Goal: Ask a question: Seek information or help from site administrators or community

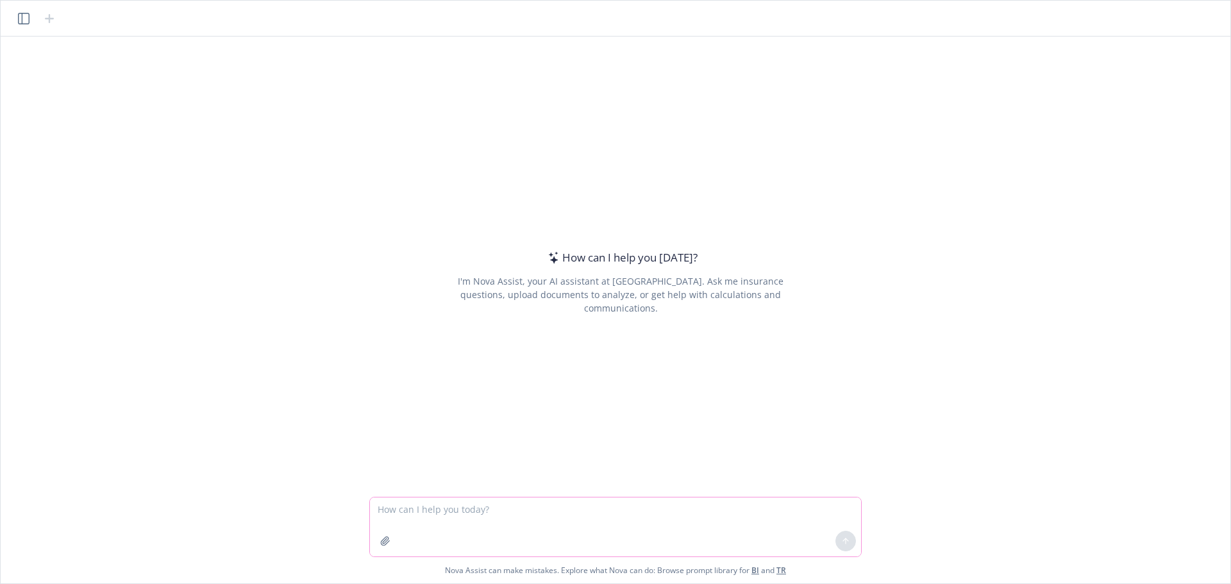
click at [385, 541] on icon "button" at bounding box center [385, 541] width 10 height 10
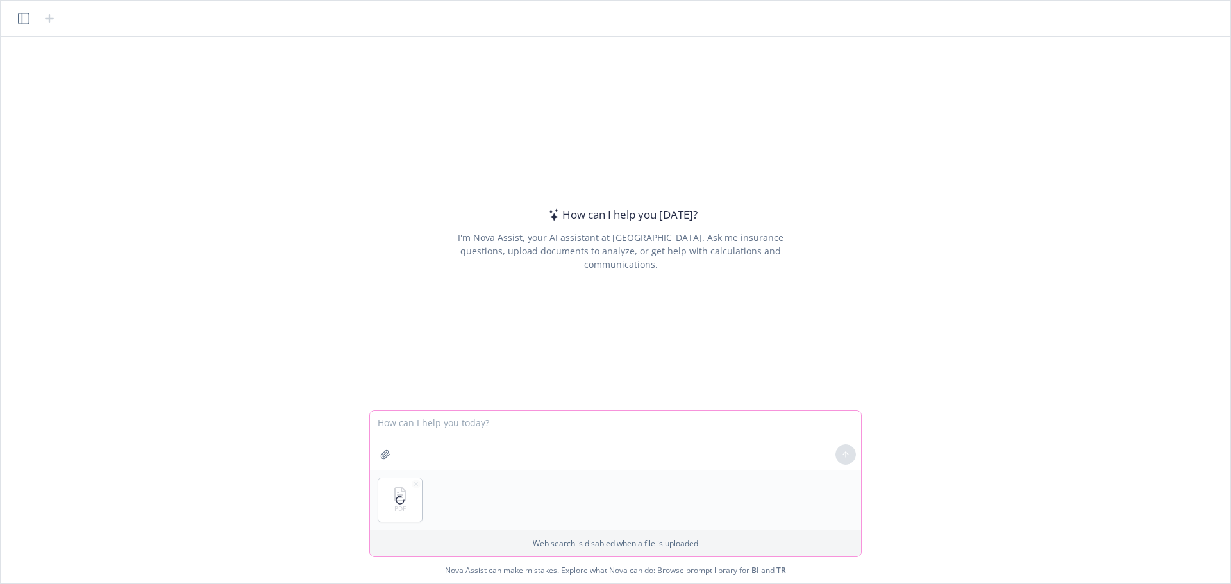
click at [408, 432] on textarea at bounding box center [615, 440] width 491 height 59
type textarea "g"
click at [411, 491] on div at bounding box center [400, 500] width 44 height 44
click at [411, 492] on div at bounding box center [400, 500] width 44 height 44
click at [850, 442] on div at bounding box center [845, 454] width 31 height 31
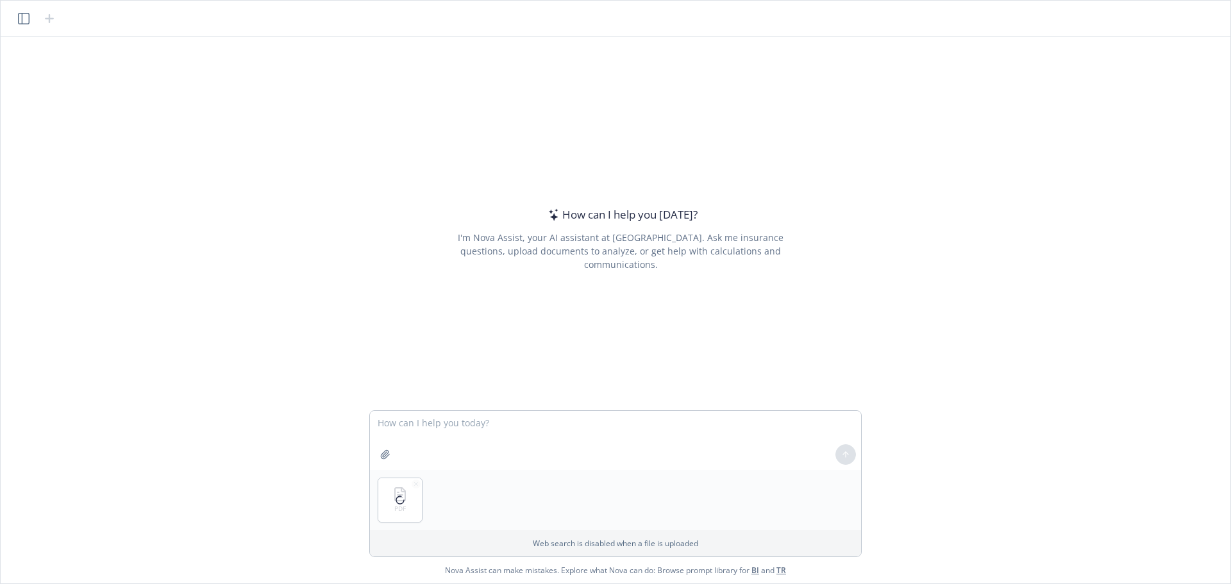
click at [850, 446] on div at bounding box center [845, 454] width 31 height 31
drag, startPoint x: 849, startPoint y: 450, endPoint x: 777, endPoint y: 456, distance: 72.1
click at [846, 451] on div at bounding box center [845, 454] width 31 height 31
click at [547, 434] on textarea at bounding box center [615, 440] width 491 height 59
type textarea "H"
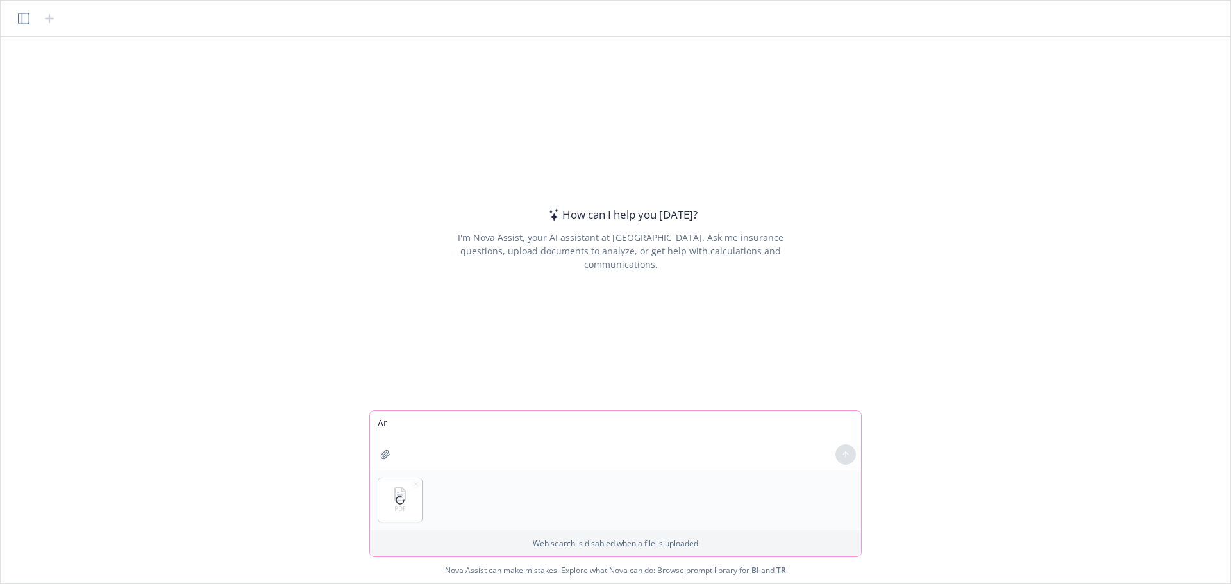
type textarea "A"
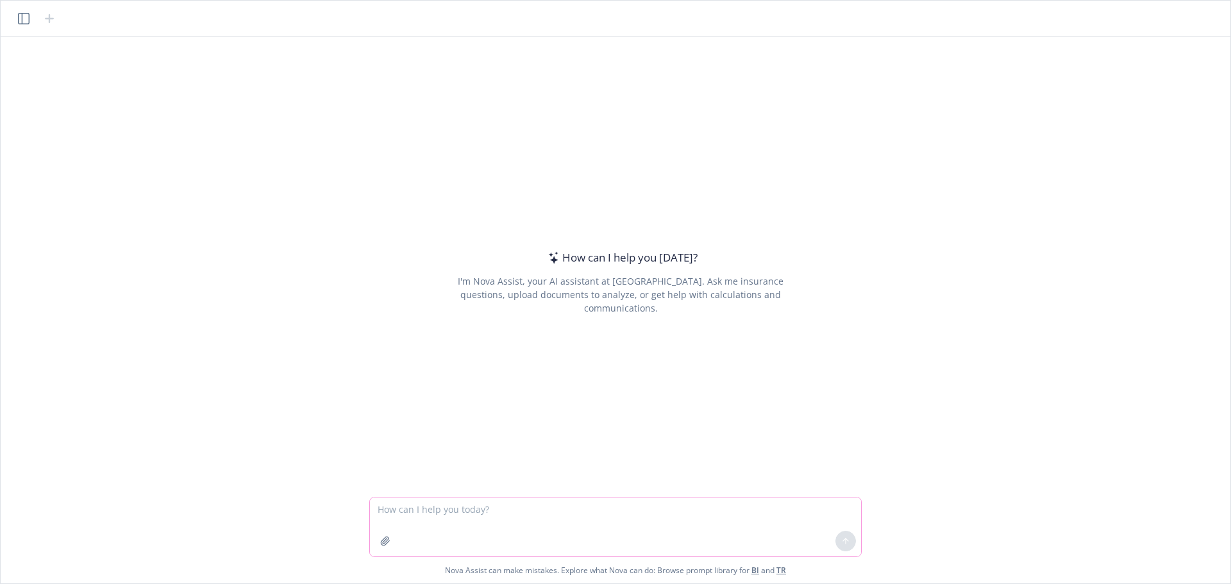
click at [387, 542] on icon "button" at bounding box center [385, 541] width 10 height 10
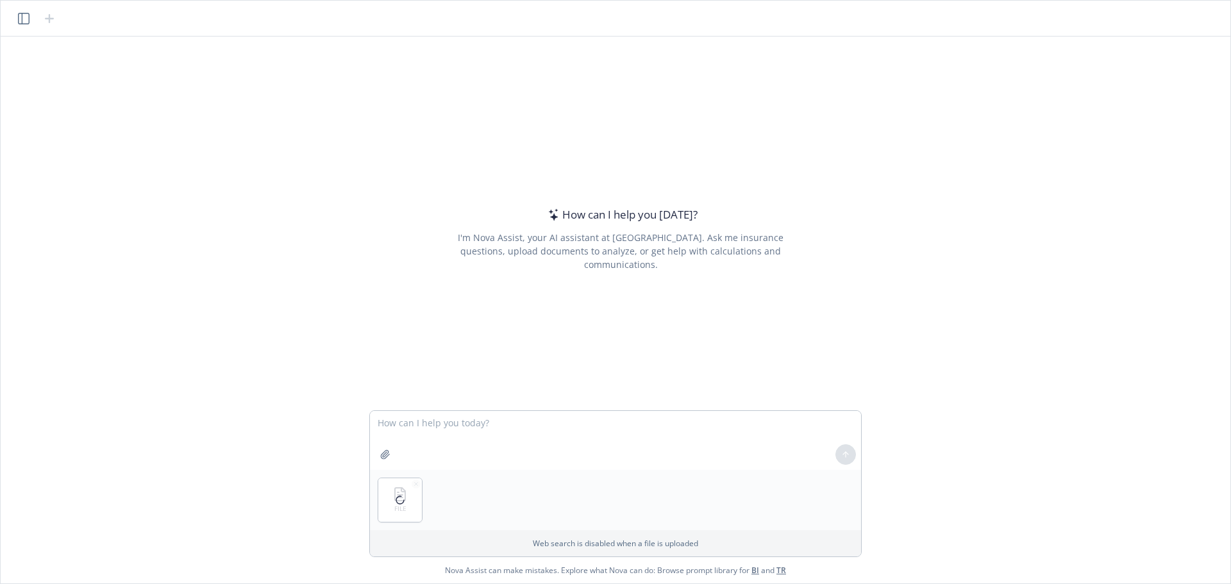
click at [391, 485] on div at bounding box center [400, 500] width 44 height 44
click at [399, 500] on icon at bounding box center [400, 500] width 14 height 14
click at [25, 22] on icon "button" at bounding box center [24, 19] width 12 height 12
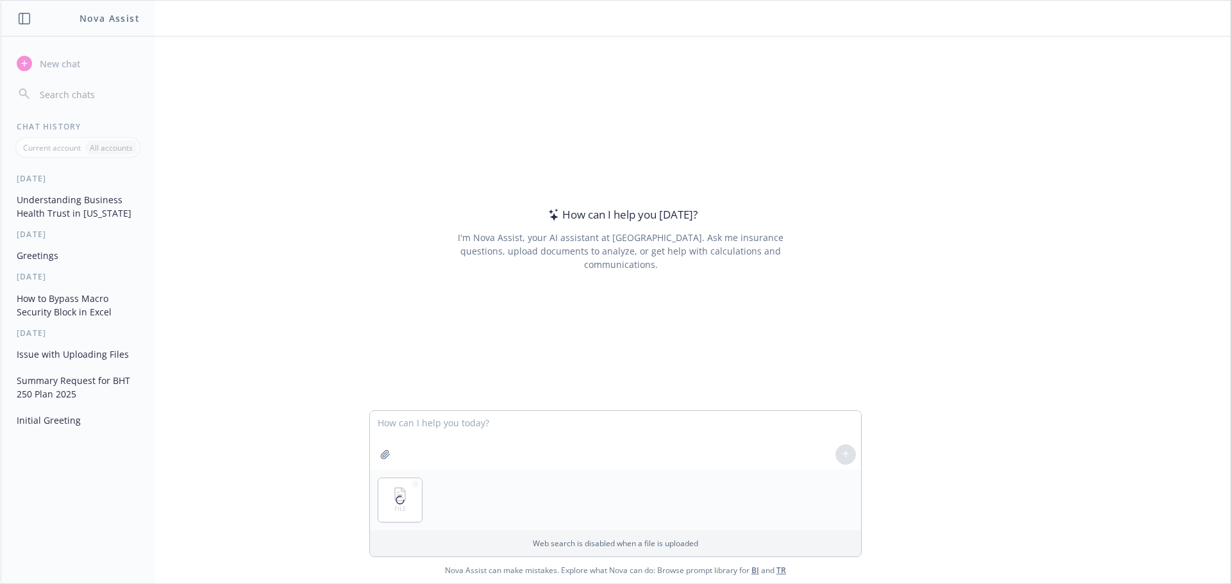
click at [106, 152] on p "All accounts" at bounding box center [111, 147] width 43 height 11
click at [414, 489] on div at bounding box center [400, 500] width 44 height 44
click at [13, 17] on header "Nova Assist" at bounding box center [78, 19] width 154 height 36
click at [28, 19] on icon "button" at bounding box center [25, 19] width 12 height 12
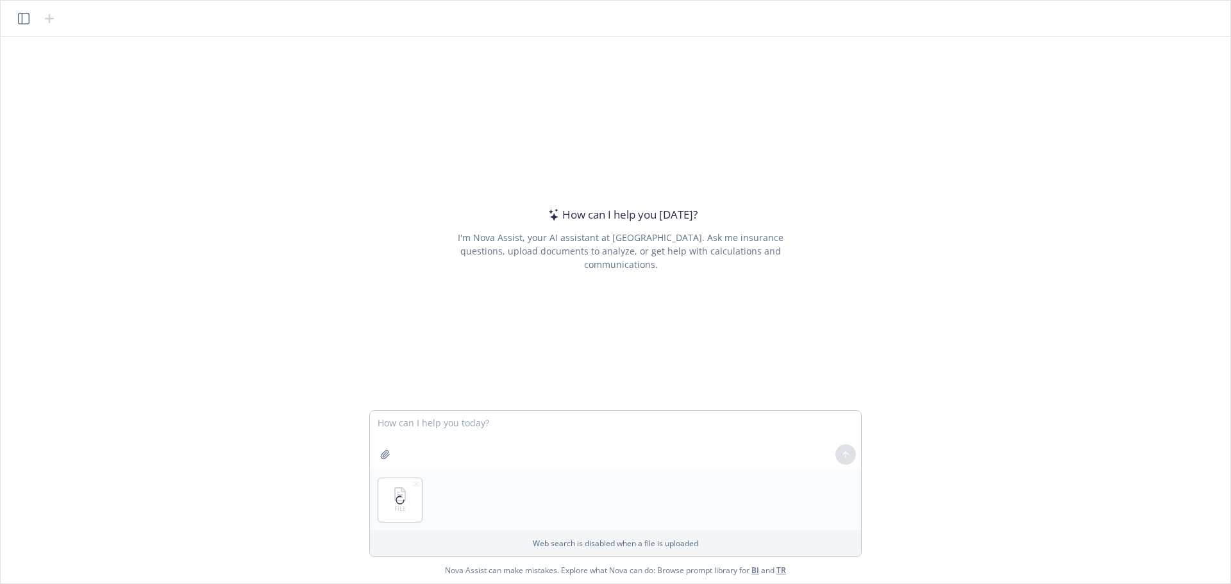
click at [28, 19] on icon "button" at bounding box center [24, 19] width 12 height 12
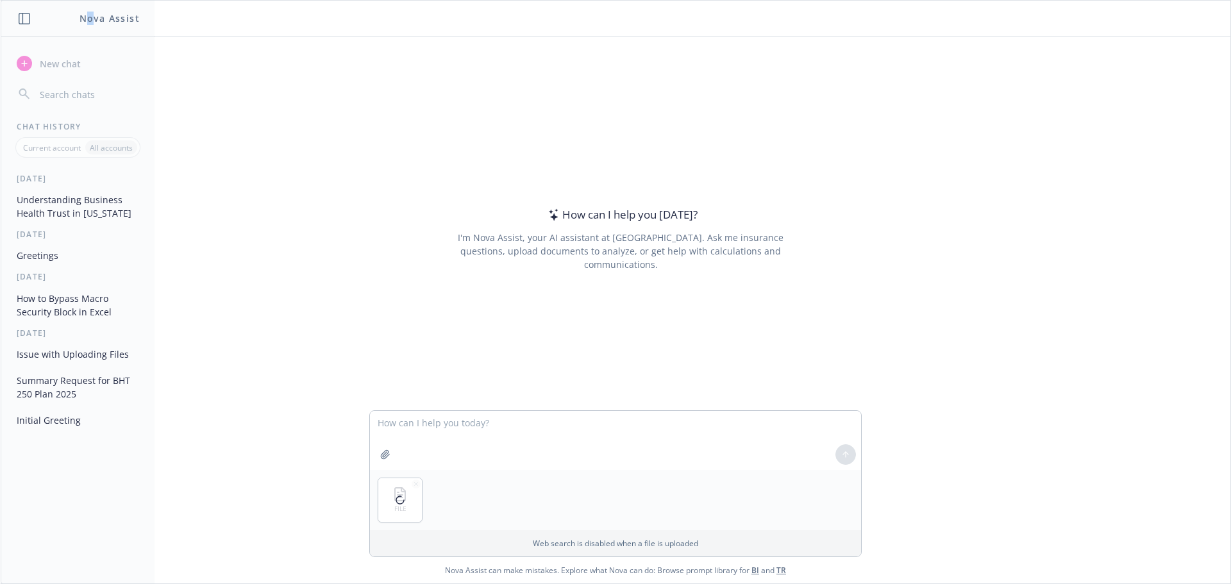
click at [92, 19] on h1 "Nova Assist" at bounding box center [110, 18] width 60 height 13
click at [18, 20] on button "button" at bounding box center [24, 18] width 15 height 15
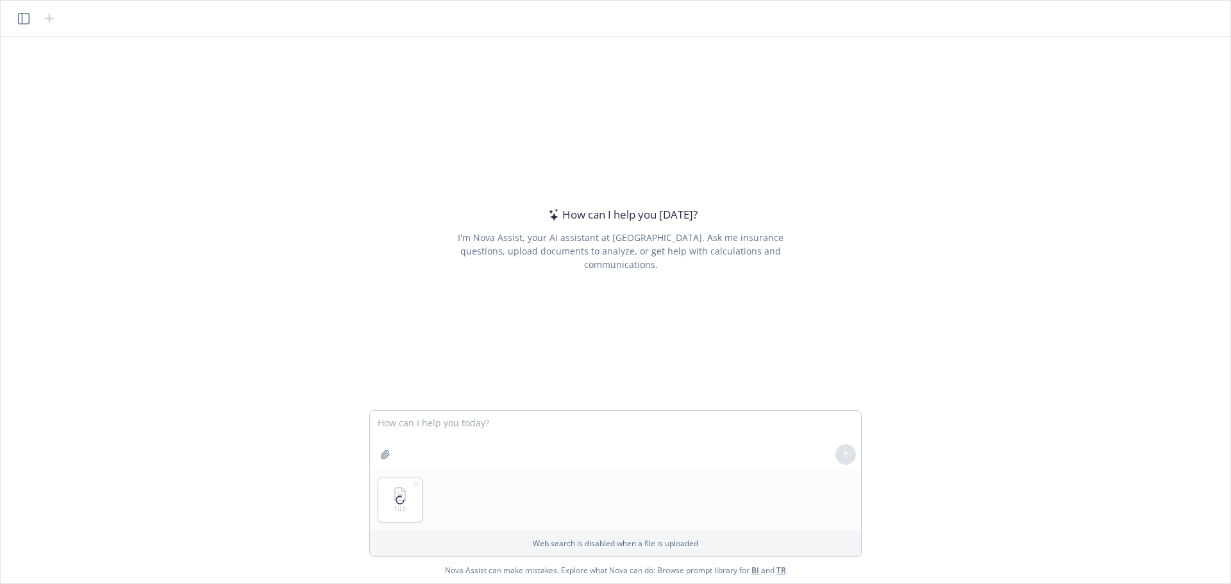
drag, startPoint x: 1226, startPoint y: 44, endPoint x: 1218, endPoint y: 52, distance: 10.9
click at [1225, 49] on div "How can I help you [DATE]? I'm Nova Assist, your AI assistant at Newfront. Ask …" at bounding box center [616, 310] width 1230 height 547
